Goal: Task Accomplishment & Management: Manage account settings

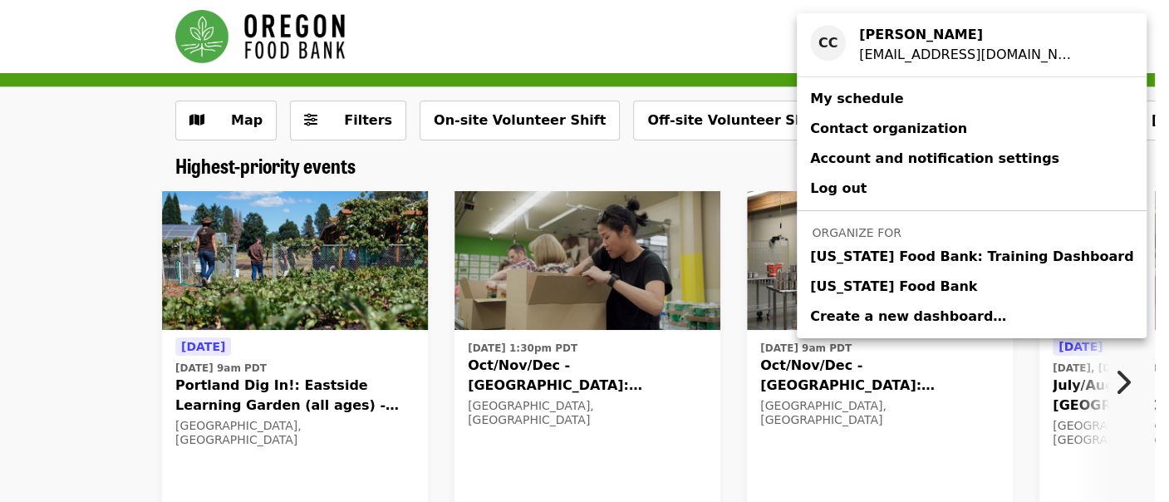
click at [913, 274] on link "[US_STATE] Food Bank" at bounding box center [972, 287] width 350 height 30
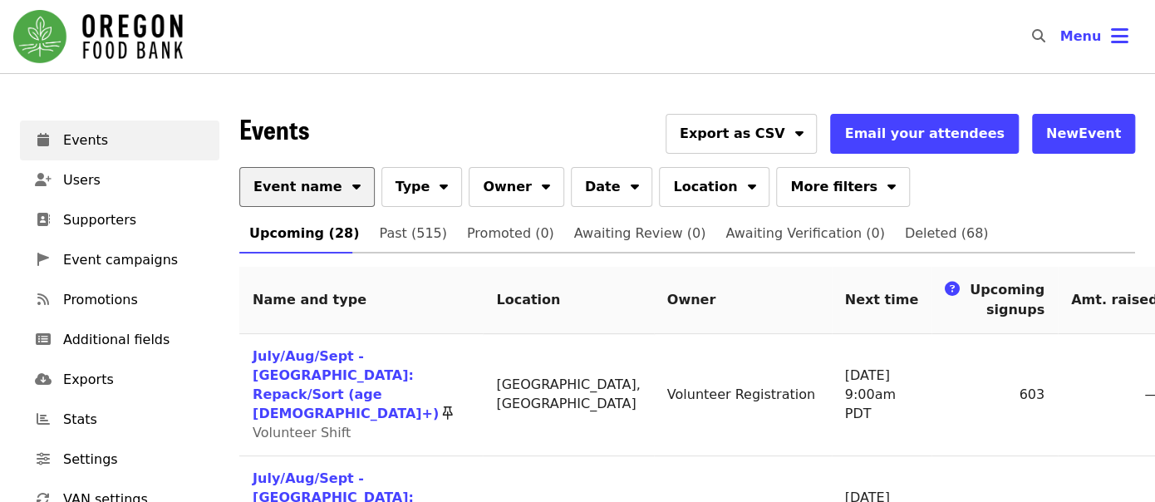
click at [320, 181] on span "Event name" at bounding box center [297, 187] width 89 height 20
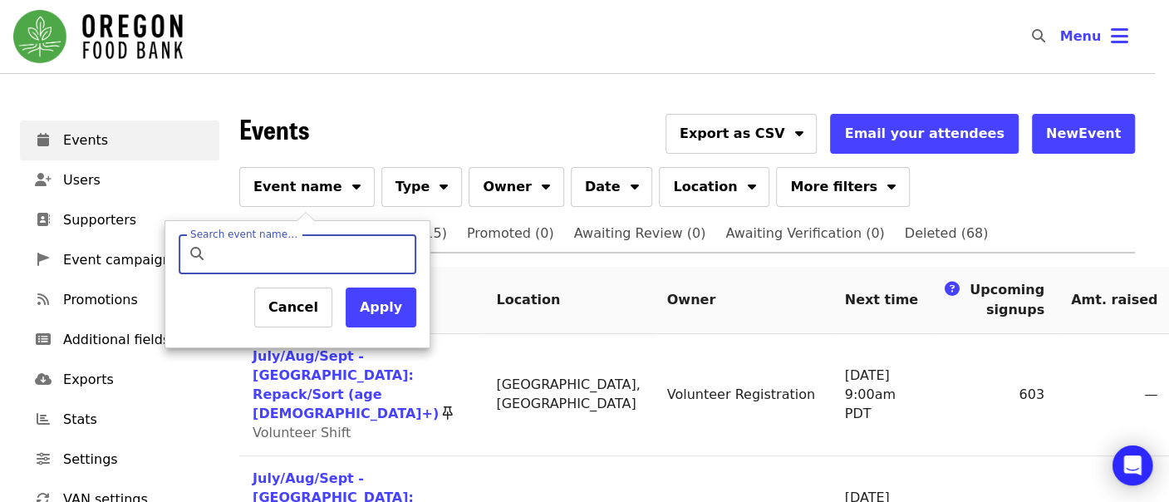
click at [322, 255] on input "Search event name…" at bounding box center [312, 254] width 196 height 40
type input "*********"
click at [386, 309] on button "Apply" at bounding box center [381, 308] width 71 height 40
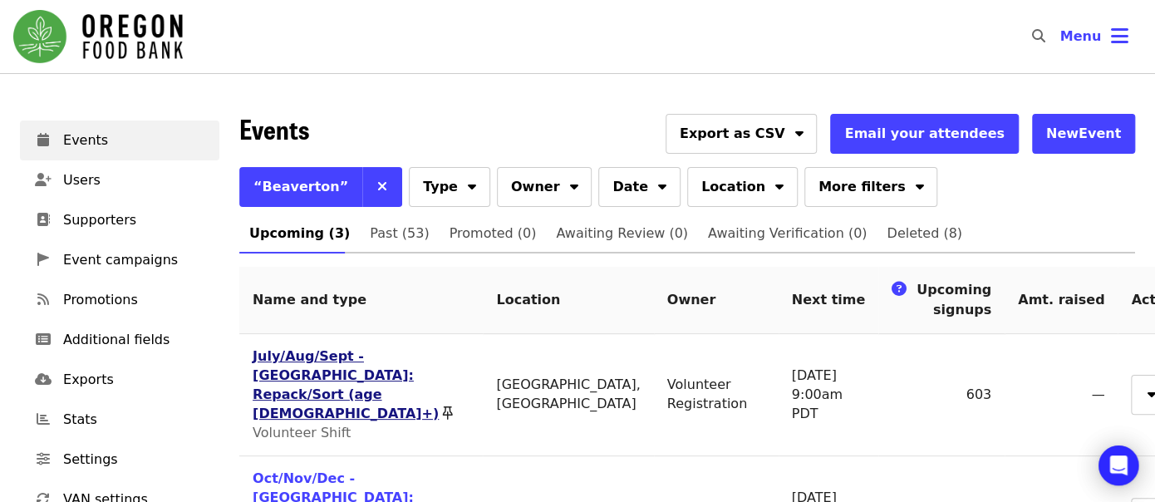
click at [334, 363] on link "July/Aug/Sept - [GEOGRAPHIC_DATA]: Repack/Sort (age [DEMOGRAPHIC_DATA]+)" at bounding box center [346, 384] width 186 height 73
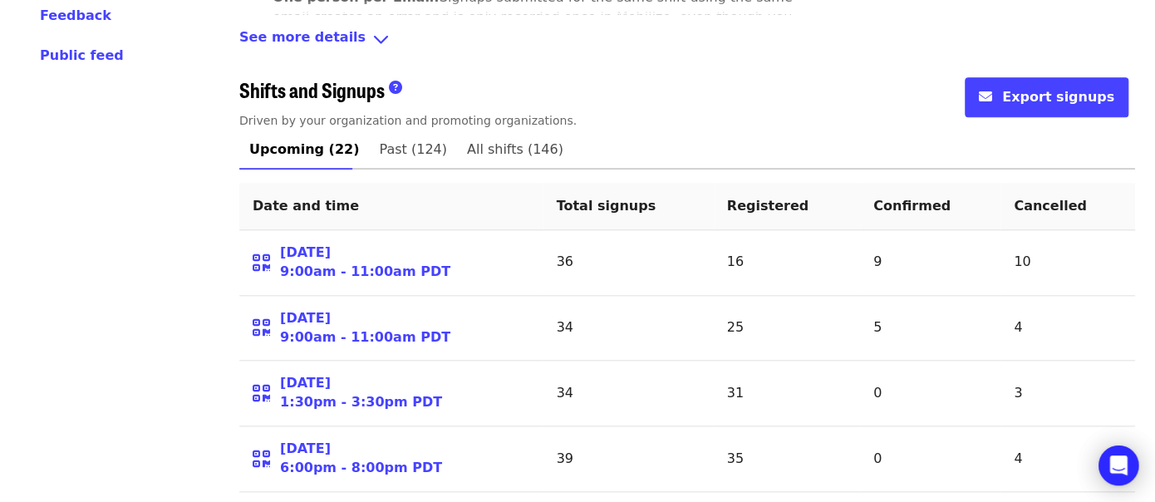
scroll to position [730, 0]
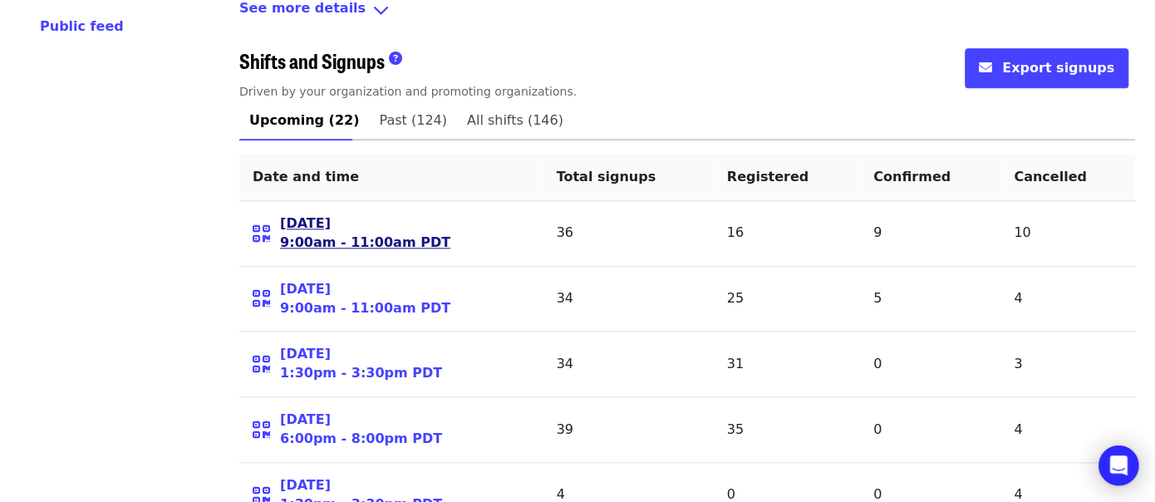
click at [310, 214] on link "[DATE] 9:00am - 11:00am PDT" at bounding box center [365, 233] width 170 height 38
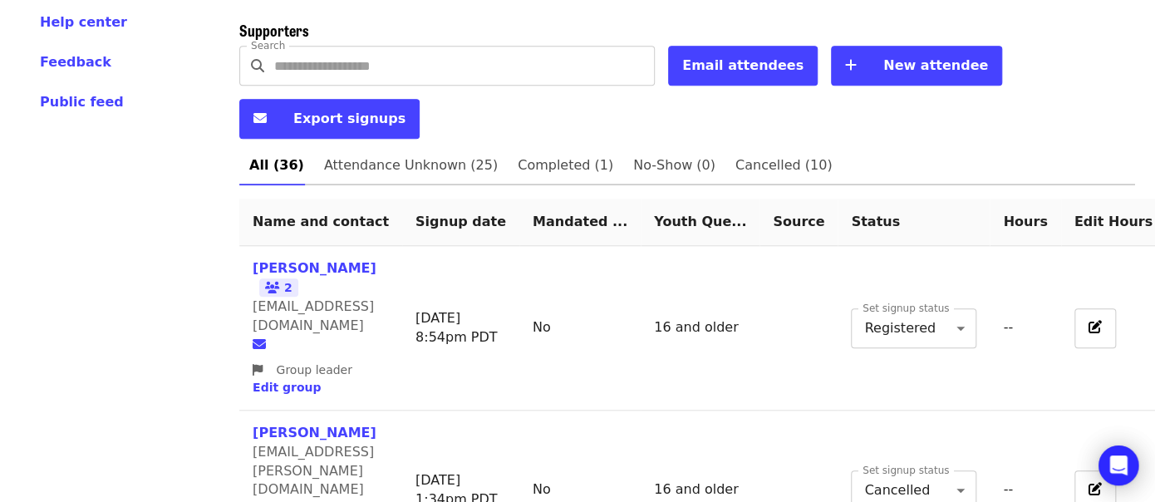
scroll to position [644, 0]
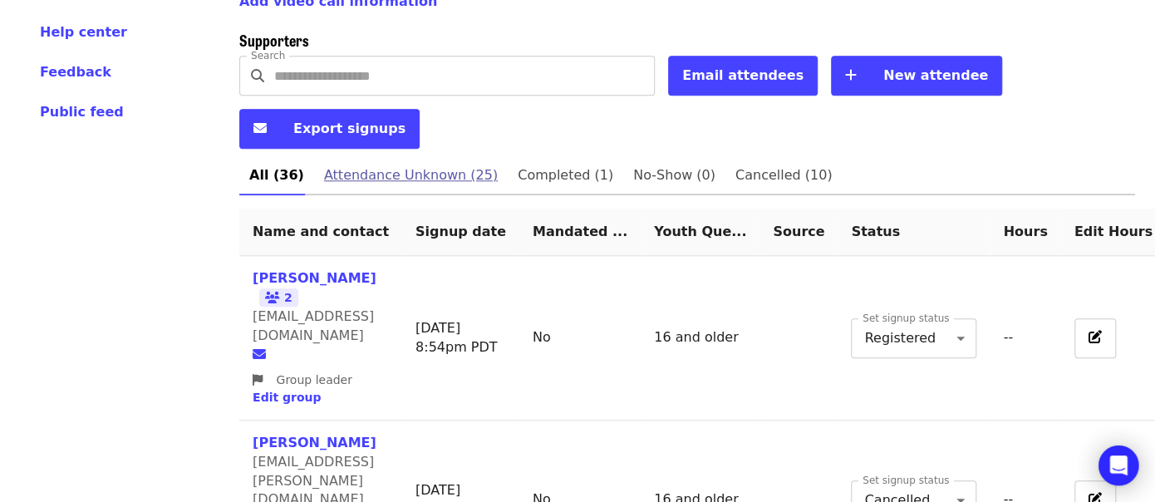
click at [414, 164] on span "Attendance Unknown (25)" at bounding box center [411, 175] width 174 height 23
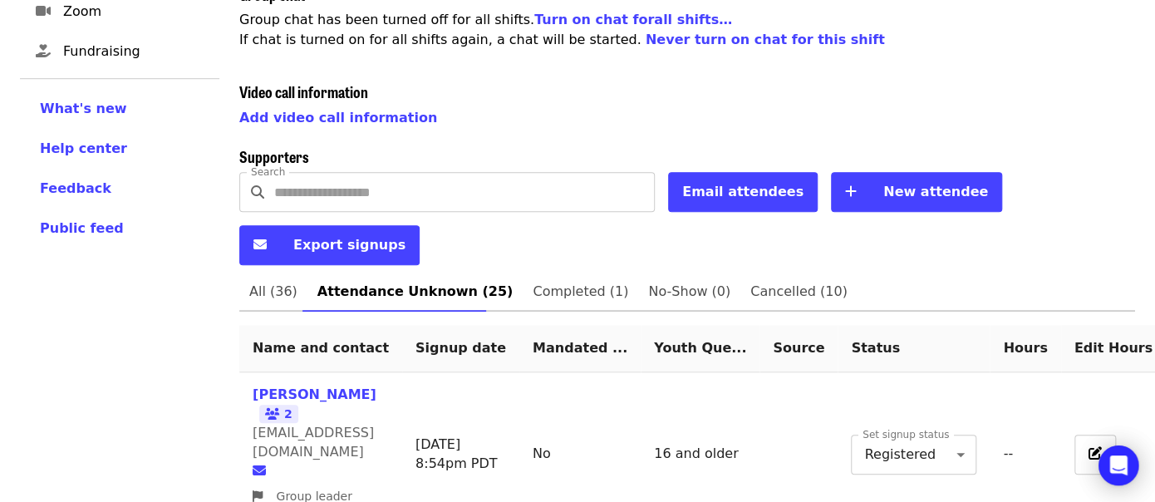
scroll to position [566, 0]
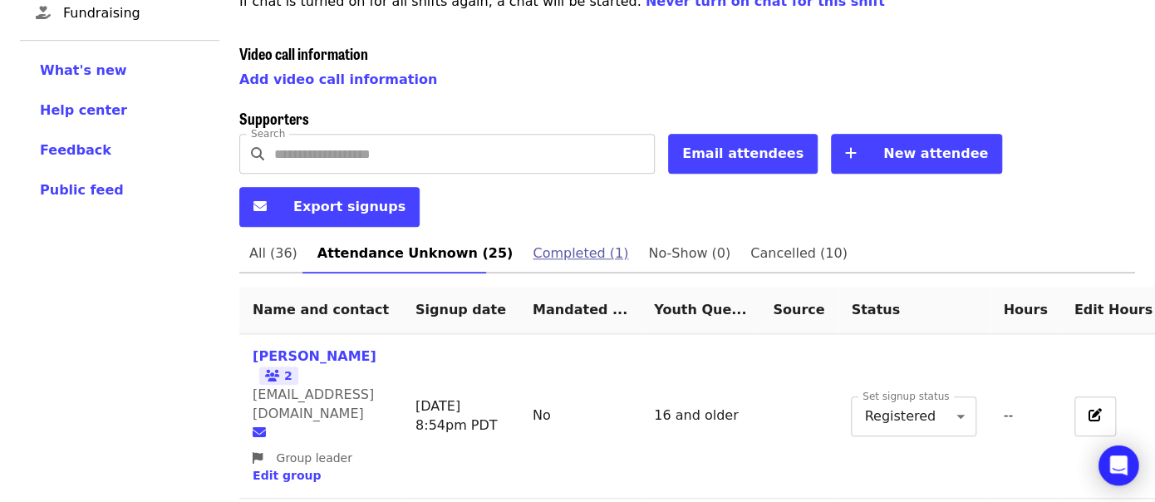
click at [568, 234] on link "Completed (1)" at bounding box center [581, 254] width 116 height 40
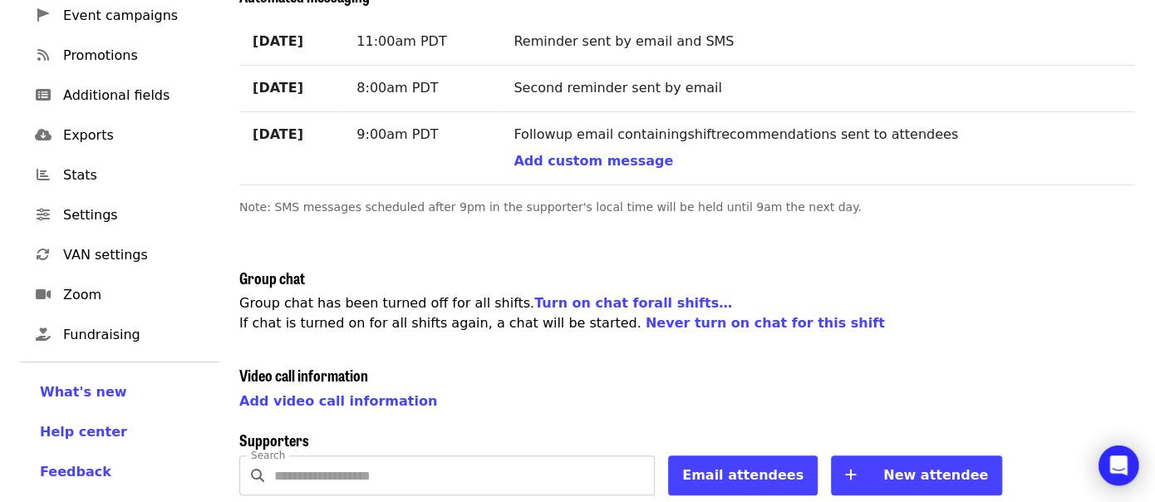
scroll to position [477, 0]
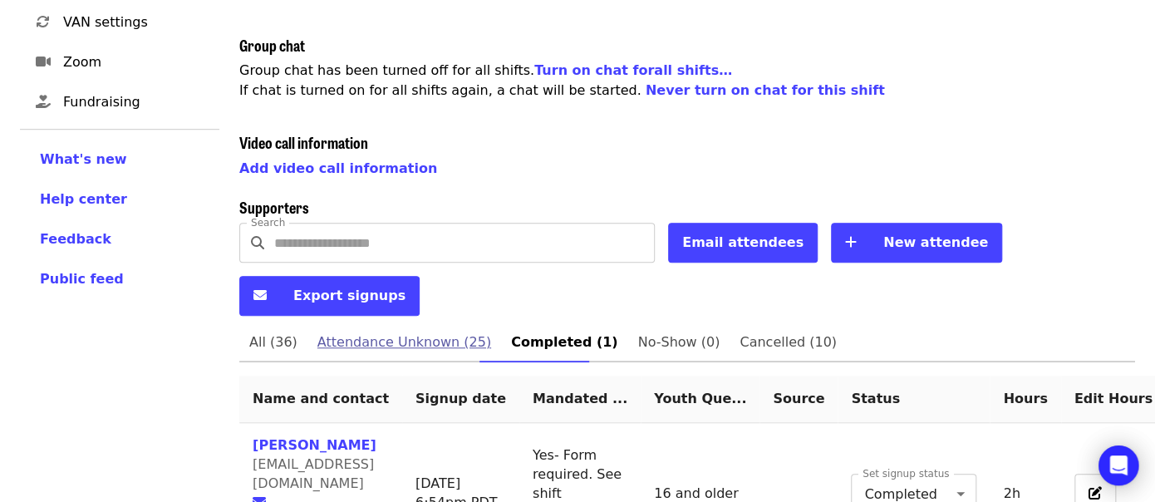
click at [414, 331] on span "Attendance Unknown (25)" at bounding box center [404, 342] width 174 height 23
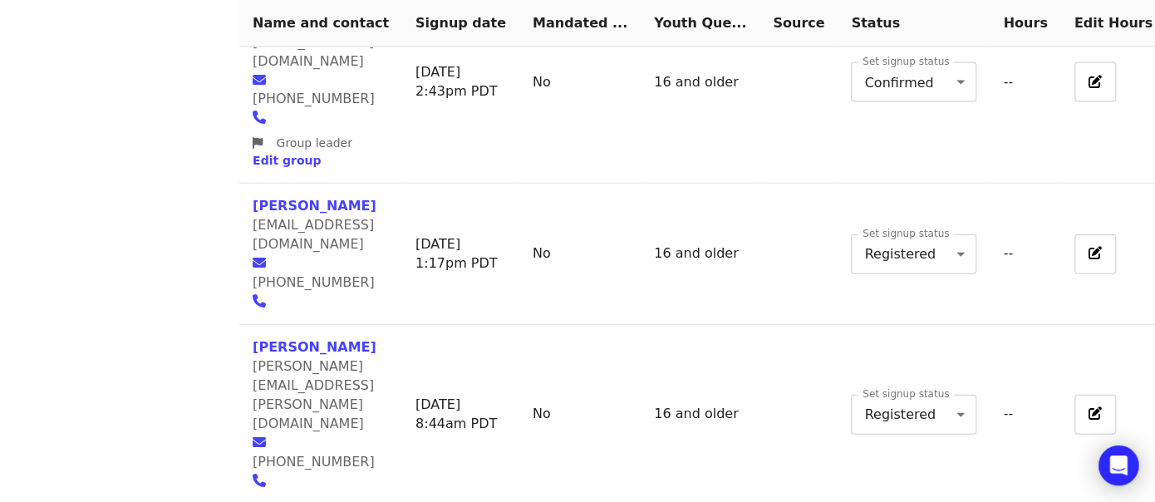
scroll to position [1849, 0]
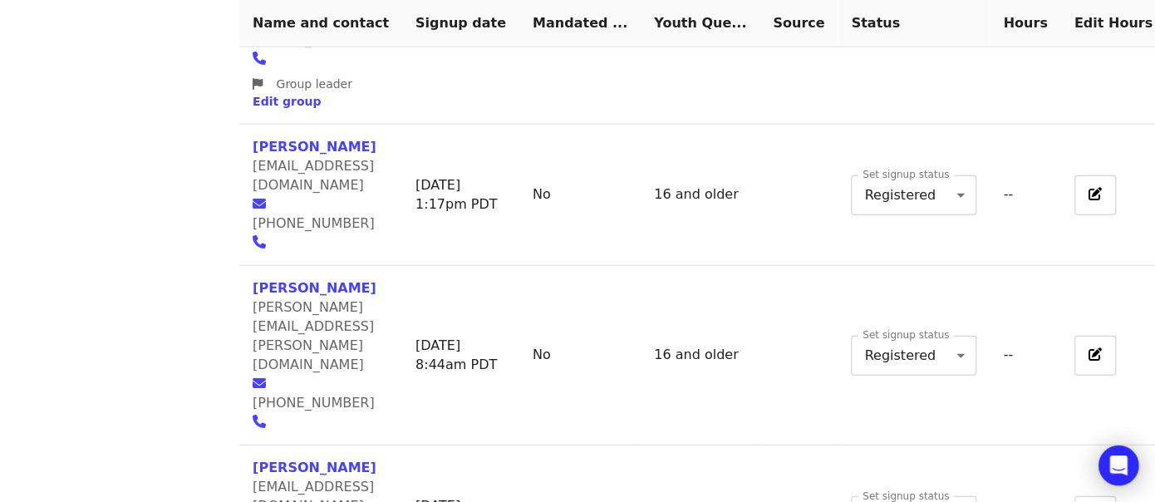
click at [876, 212] on body "Skip to content ​ Menu Events Users Supporters Event campaigns Promotions Addit…" at bounding box center [577, 307] width 1155 height 4313
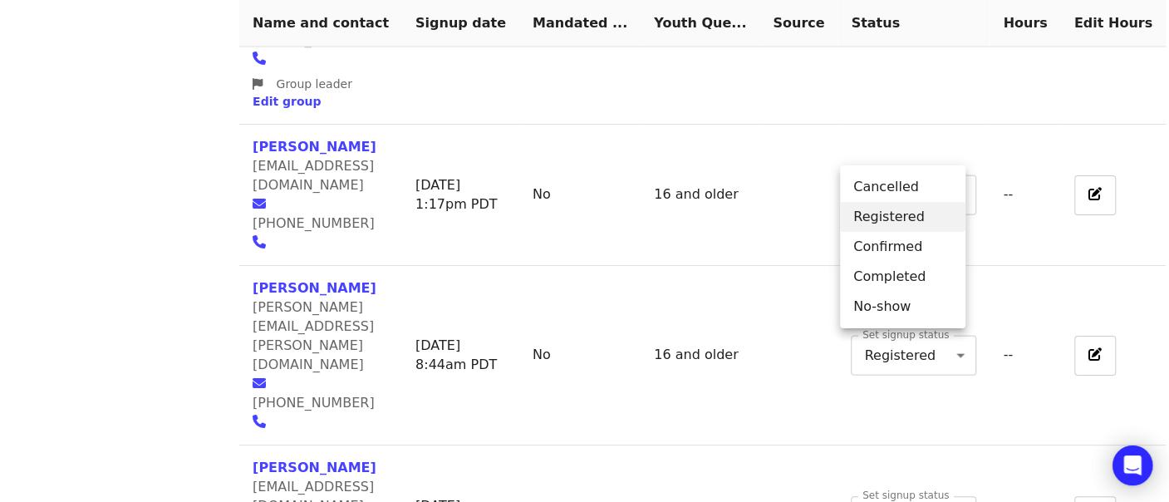
click at [890, 274] on li "Completed" at bounding box center [902, 277] width 125 height 30
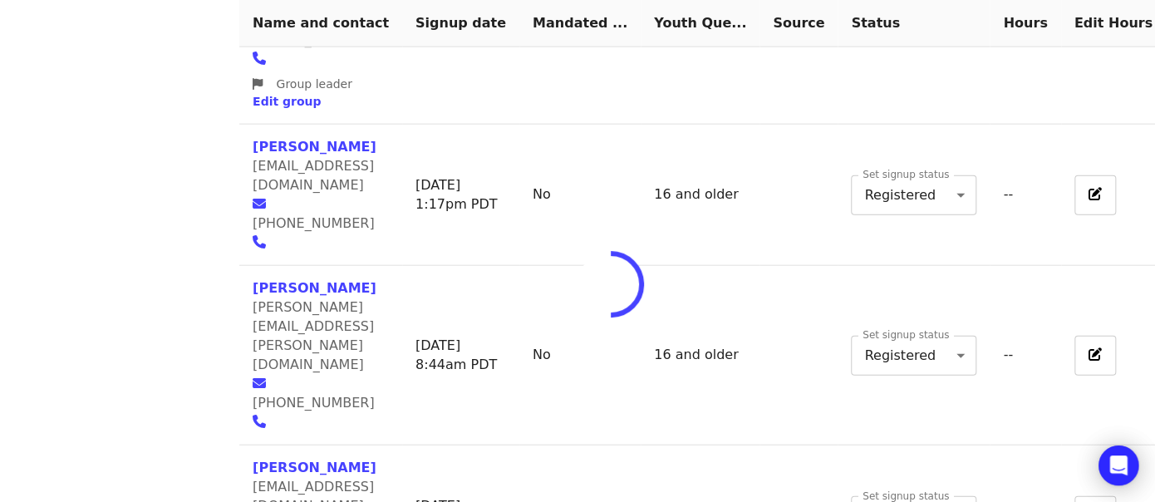
type input "*"
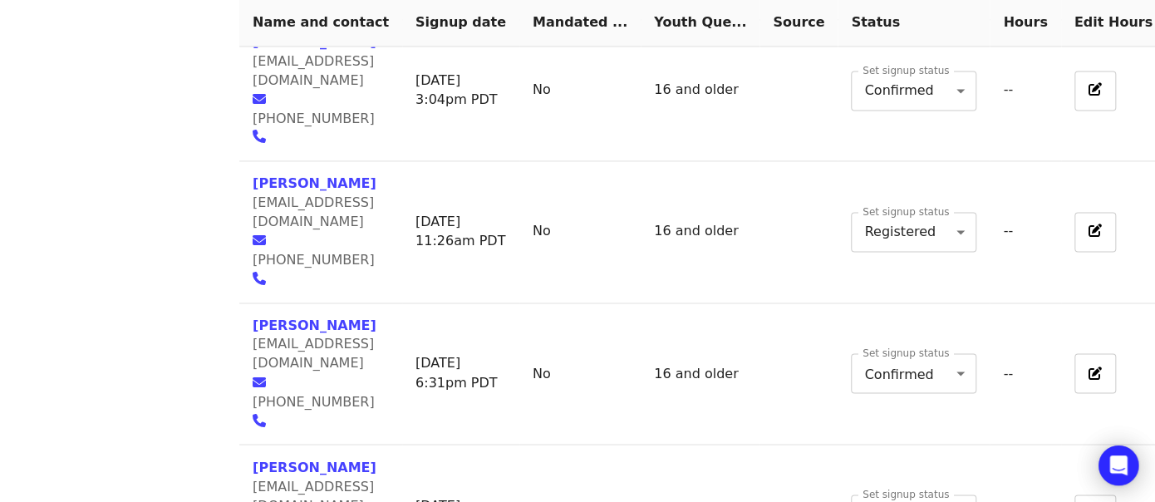
scroll to position [1241, 0]
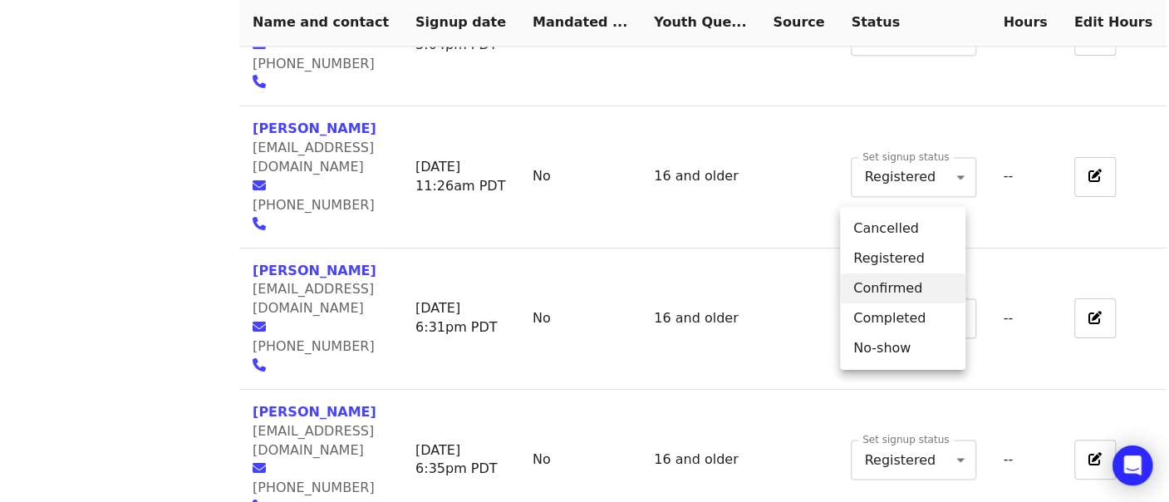
click at [915, 327] on li "Completed" at bounding box center [902, 318] width 125 height 30
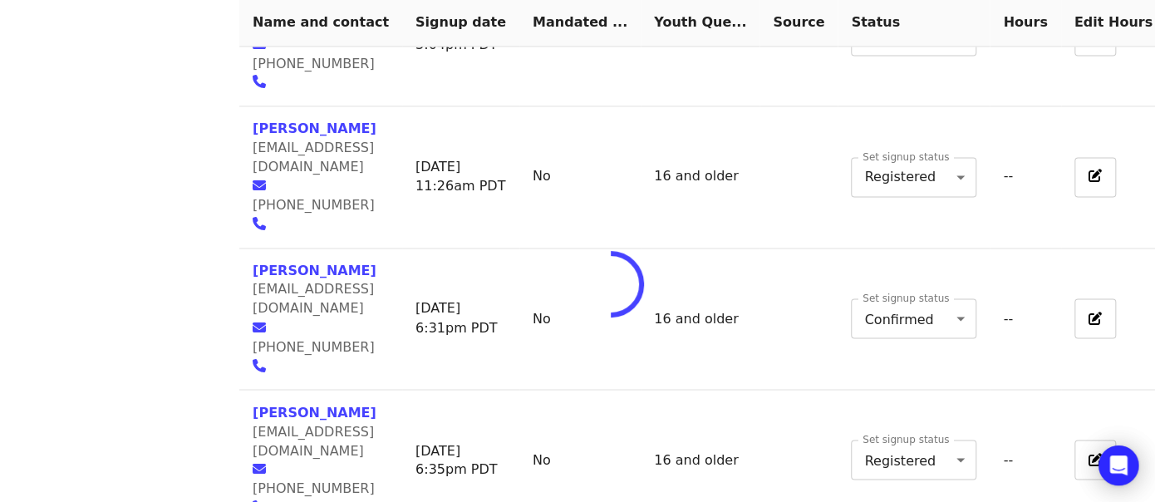
type input "*"
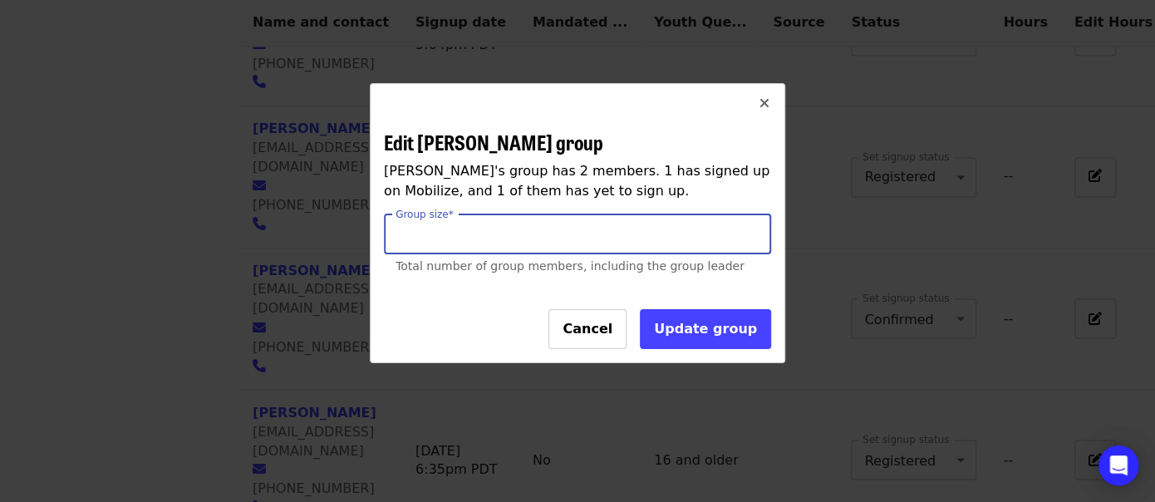
type input "*"
click at [752, 240] on input "*" at bounding box center [577, 234] width 387 height 40
click at [742, 328] on span "Update group" at bounding box center [705, 329] width 103 height 16
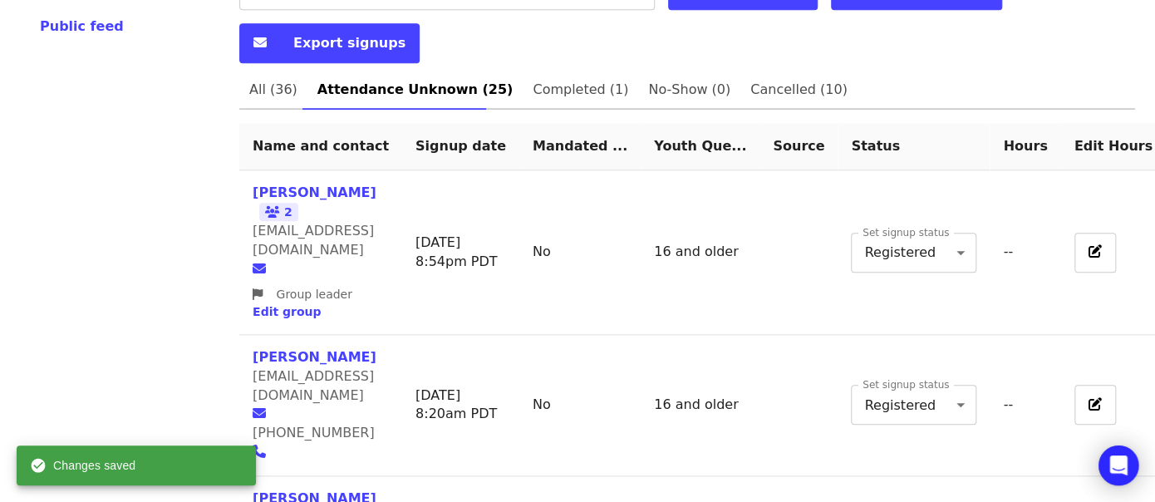
scroll to position [488, 0]
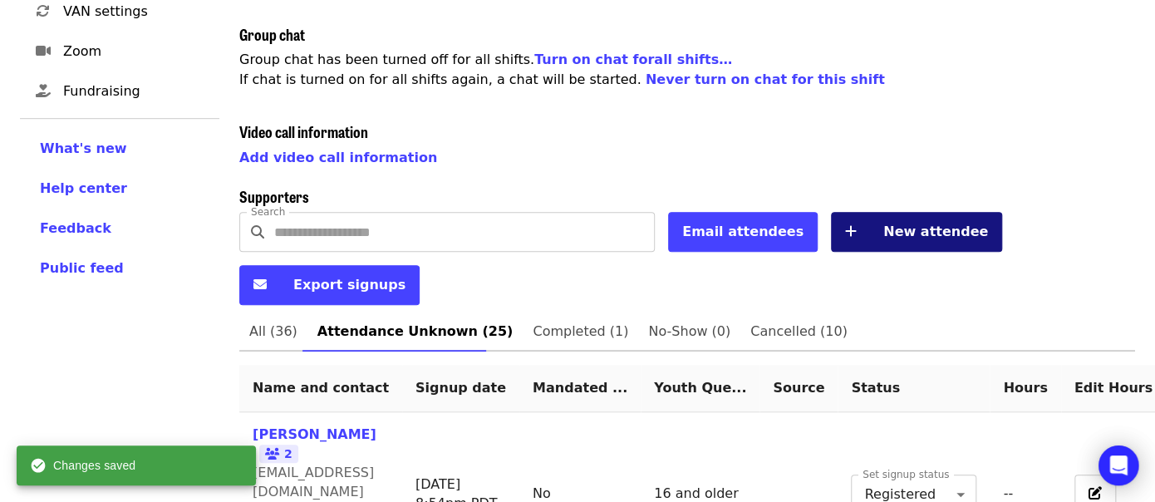
click at [866, 226] on button "New attendee" at bounding box center [916, 232] width 171 height 40
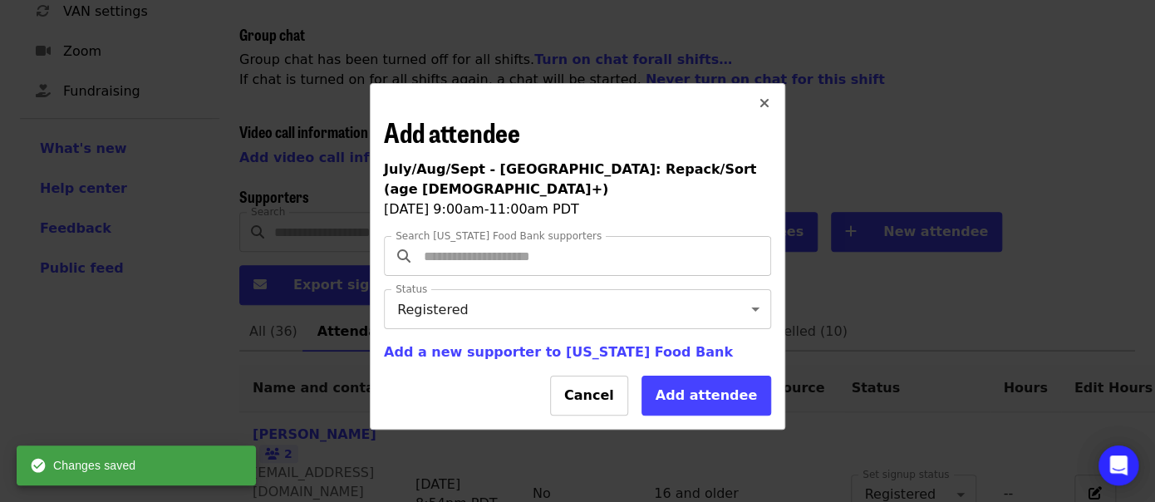
click at [550, 243] on input "Search [US_STATE] Food Bank supporters" at bounding box center [579, 256] width 318 height 32
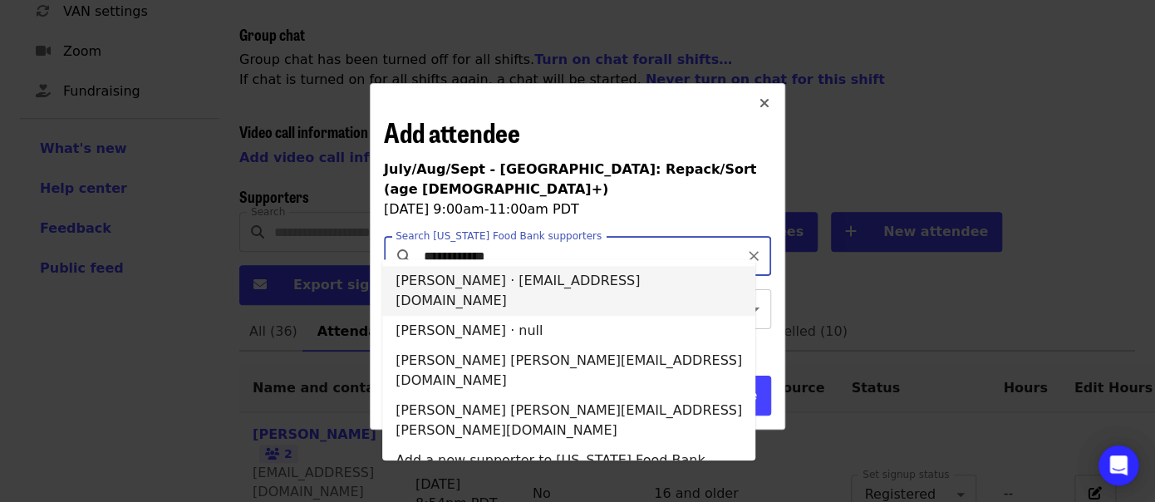
click at [592, 290] on li "[PERSON_NAME] · [EMAIL_ADDRESS][DOMAIN_NAME]" at bounding box center [568, 291] width 373 height 50
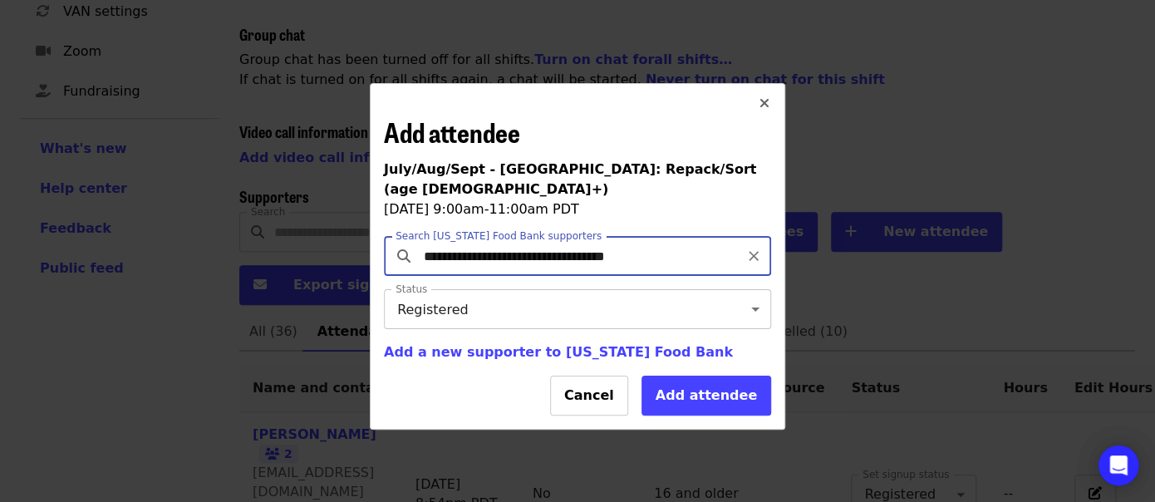
type input "**********"
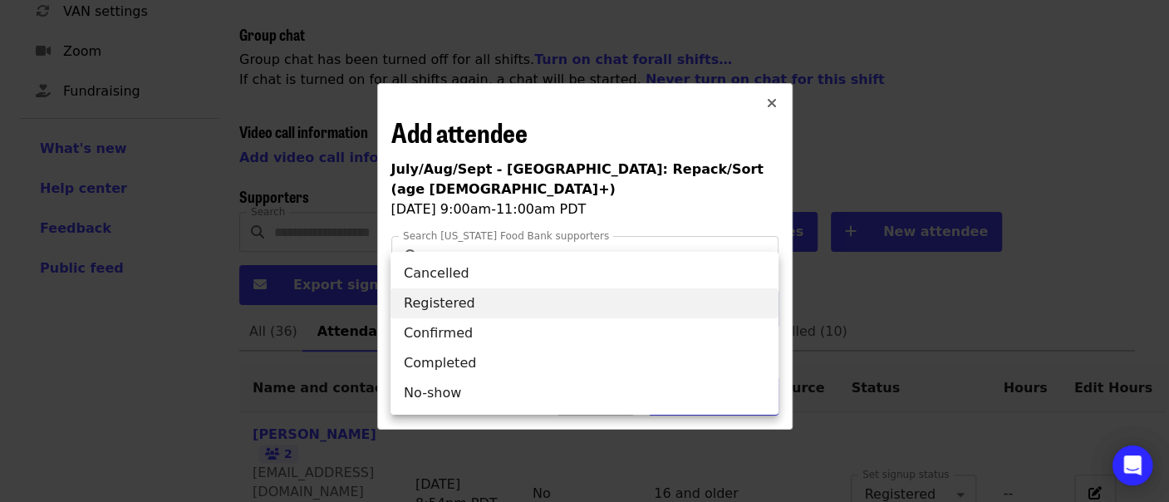
click at [503, 356] on li "Completed" at bounding box center [585, 363] width 388 height 30
type input "*"
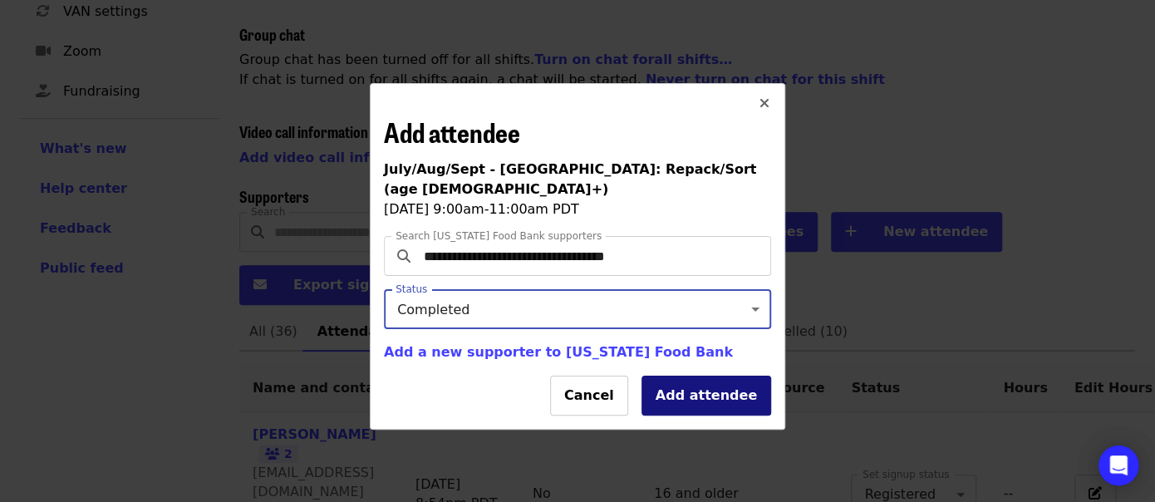
click at [671, 392] on button "Add attendee" at bounding box center [707, 396] width 130 height 40
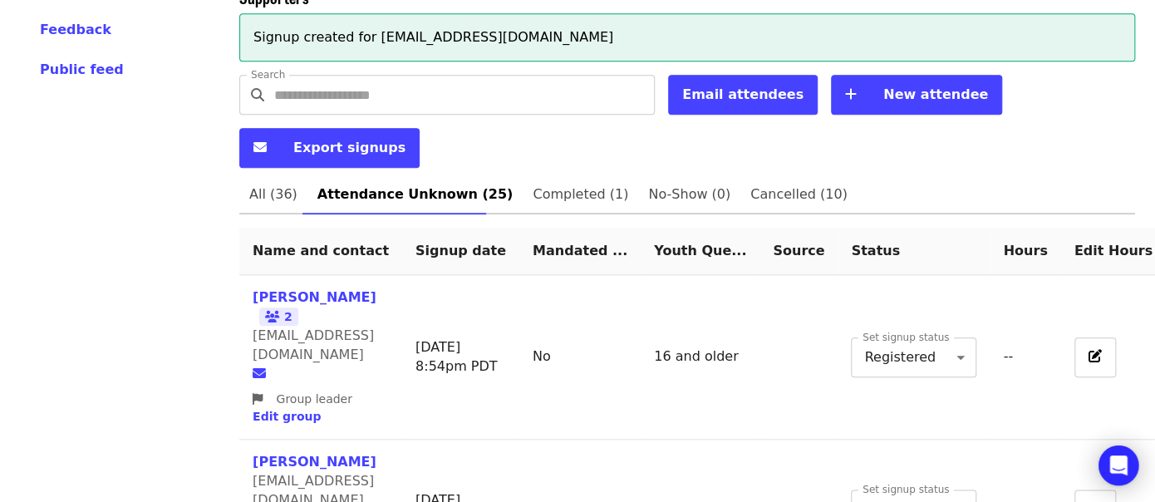
scroll to position [648, 0]
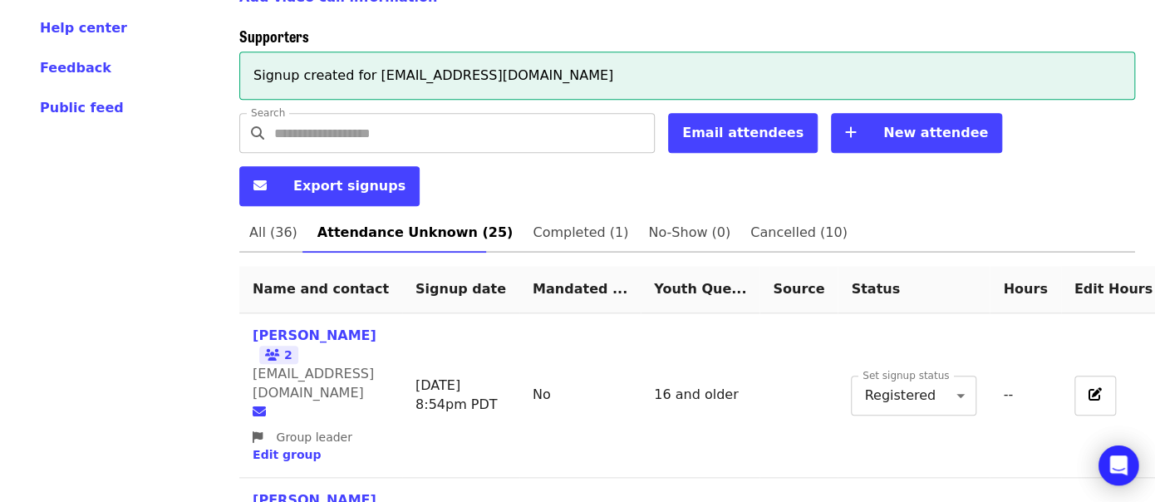
click at [526, 123] on input "Search" at bounding box center [464, 133] width 381 height 40
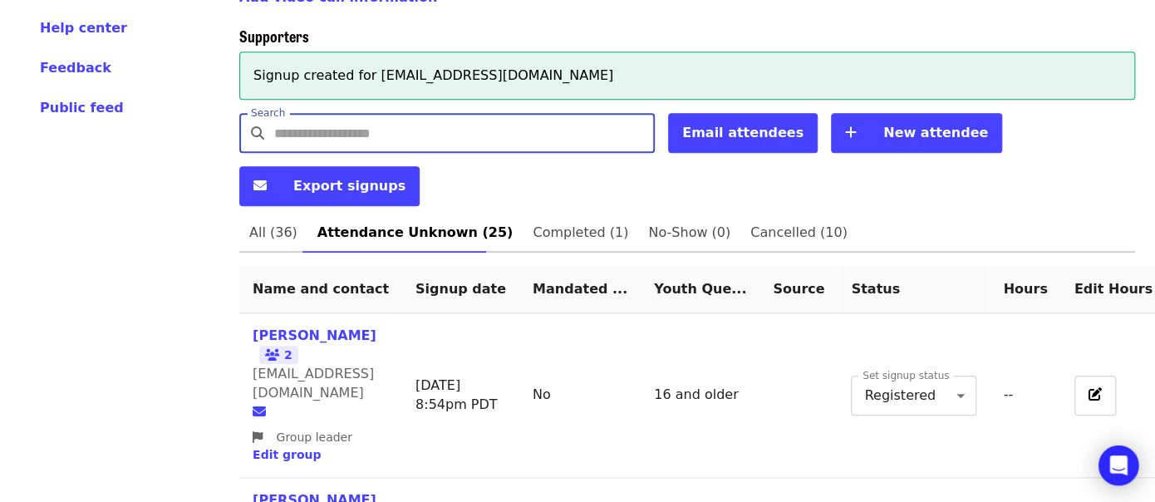
type input "*"
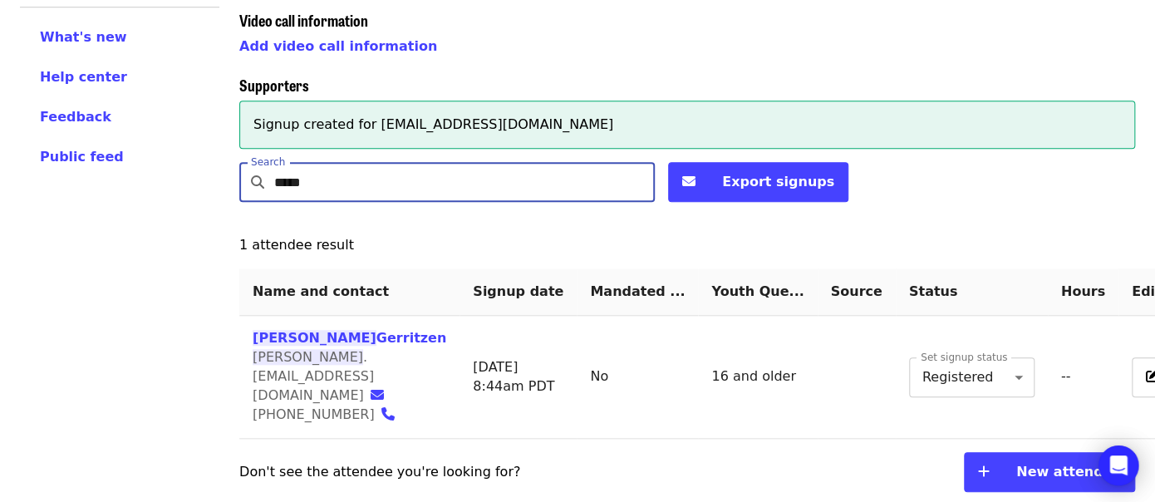
scroll to position [558, 0]
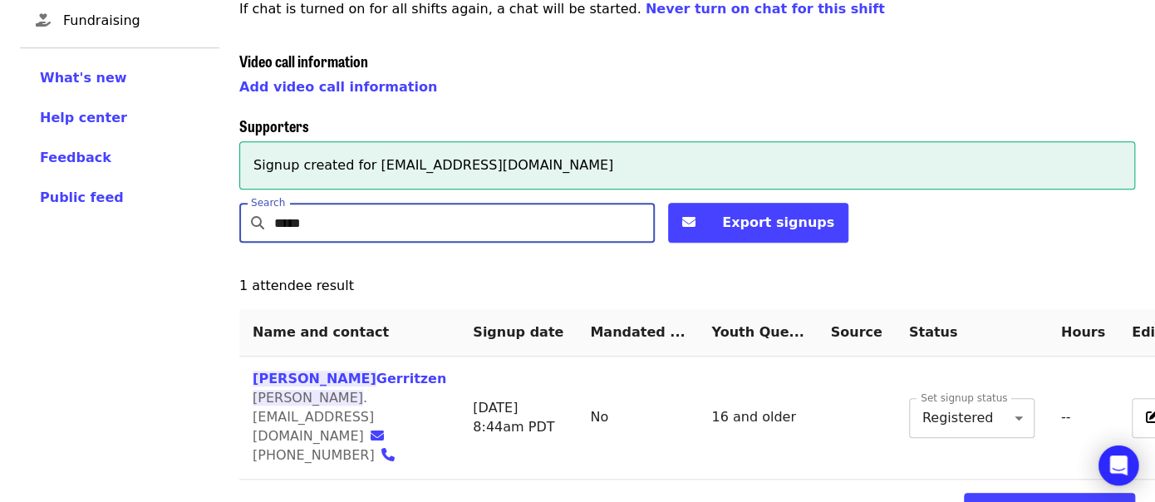
type input "*****"
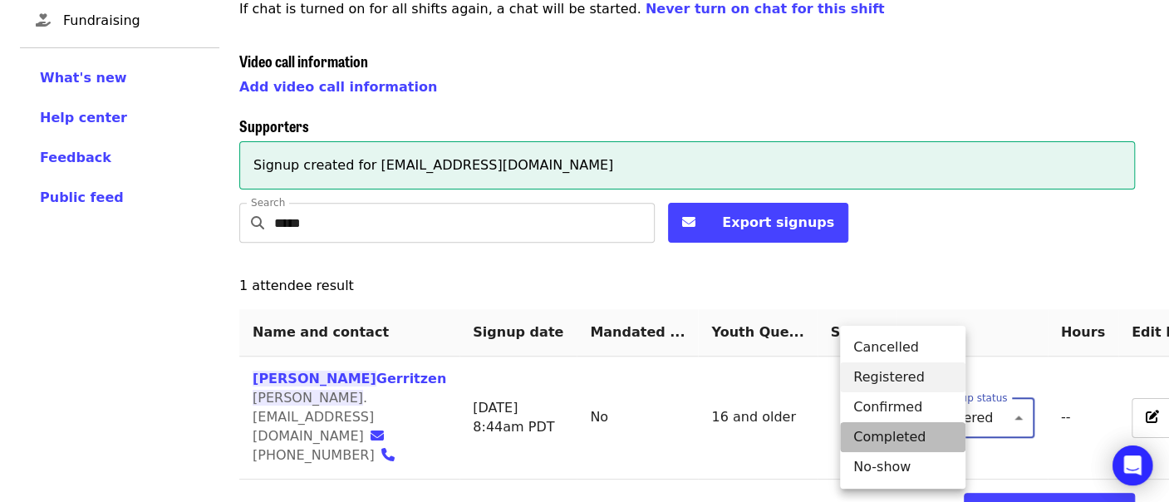
click at [918, 428] on li "Completed" at bounding box center [902, 437] width 125 height 30
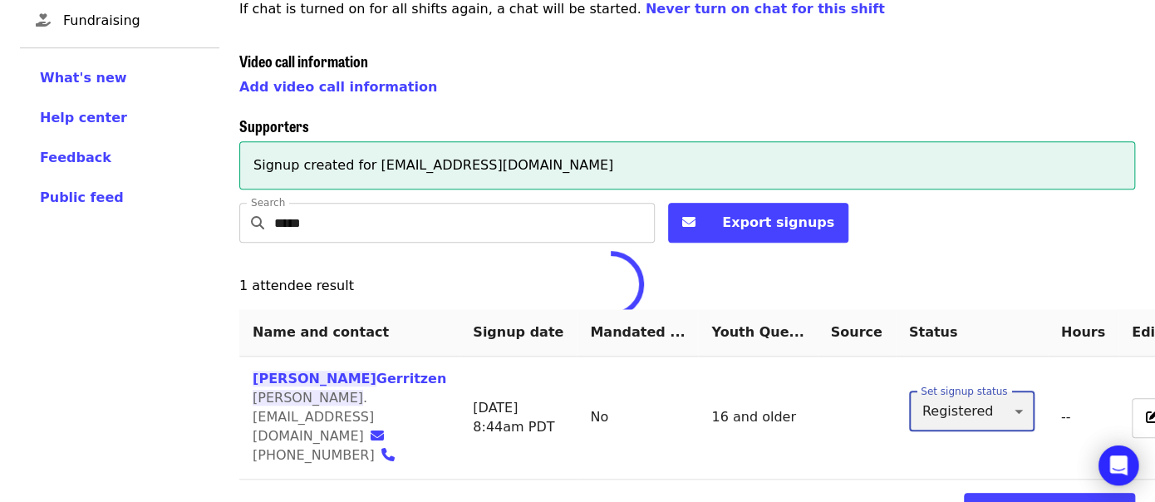
type input "*"
